Goal: Navigation & Orientation: Find specific page/section

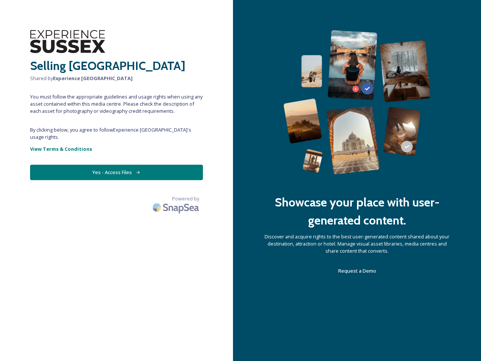
click at [241, 180] on div "Showcase your place with user-generated content. Discover and acquire rights to…" at bounding box center [357, 180] width 248 height 361
click at [117, 165] on button "Yes - Access Files" at bounding box center [116, 172] width 173 height 15
click at [177, 199] on img at bounding box center [176, 208] width 53 height 18
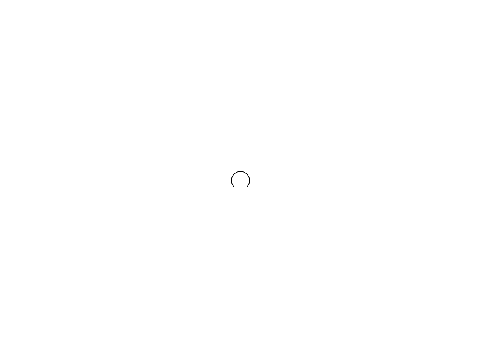
click at [241, 180] on span at bounding box center [240, 180] width 19 height 19
